Goal: Transaction & Acquisition: Purchase product/service

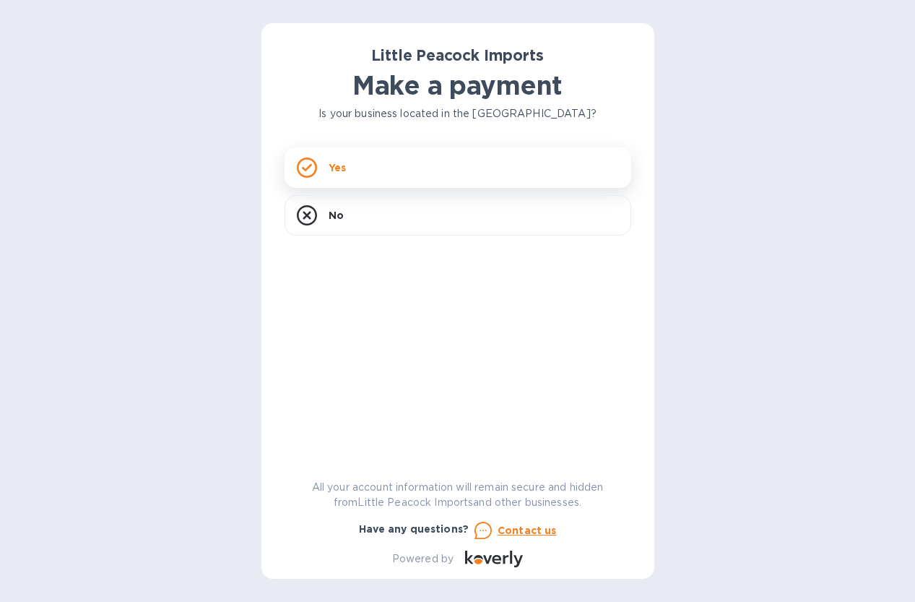
click at [405, 166] on div "Yes" at bounding box center [458, 167] width 347 height 40
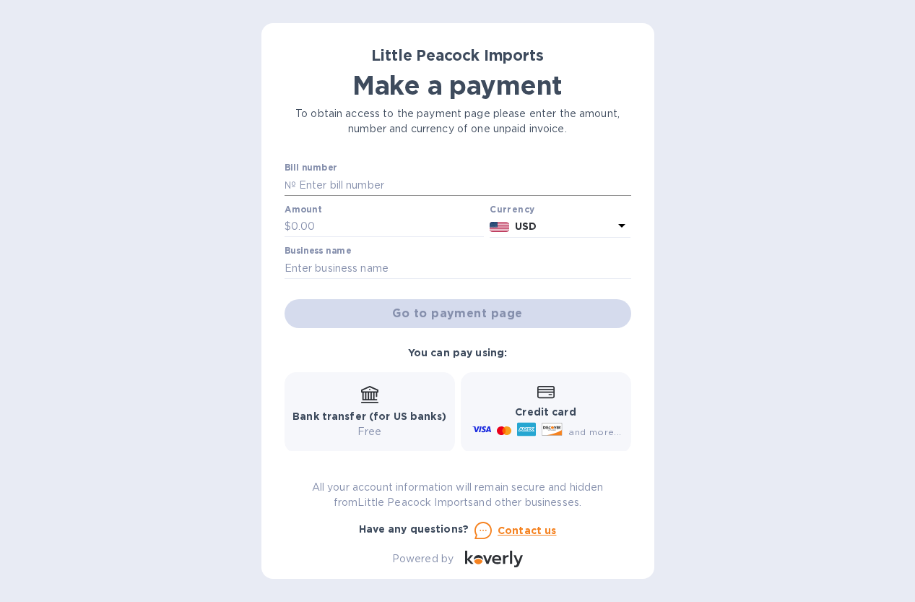
click at [353, 186] on input "text" at bounding box center [463, 185] width 335 height 22
type input "LP2507212"
click at [322, 227] on input "text" at bounding box center [388, 227] width 194 height 22
type input "480"
click at [328, 267] on input "text" at bounding box center [458, 268] width 347 height 22
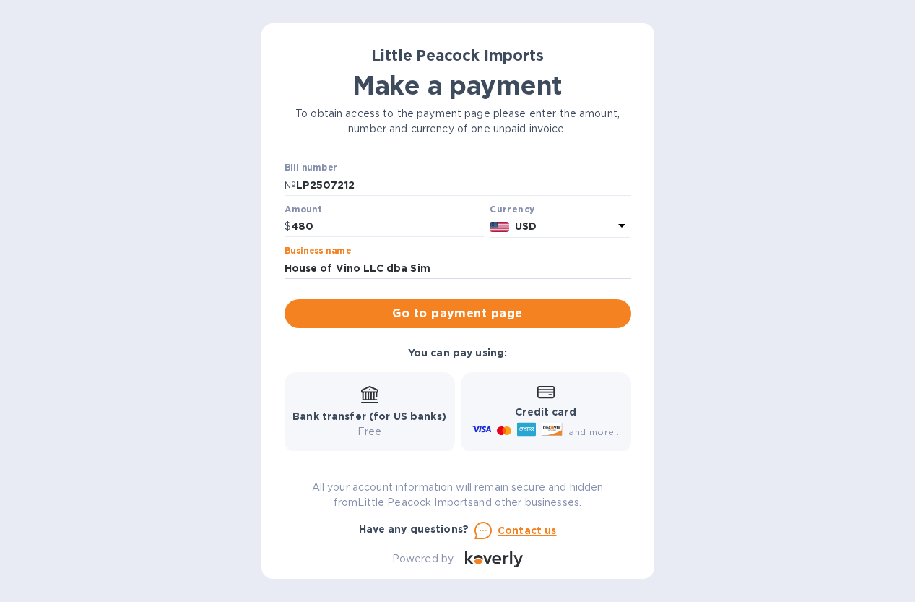
type input "House of Vino LLC dba Simply Wine"
click at [444, 321] on span "Go to payment page" at bounding box center [458, 313] width 324 height 17
